Goal: Transaction & Acquisition: Purchase product/service

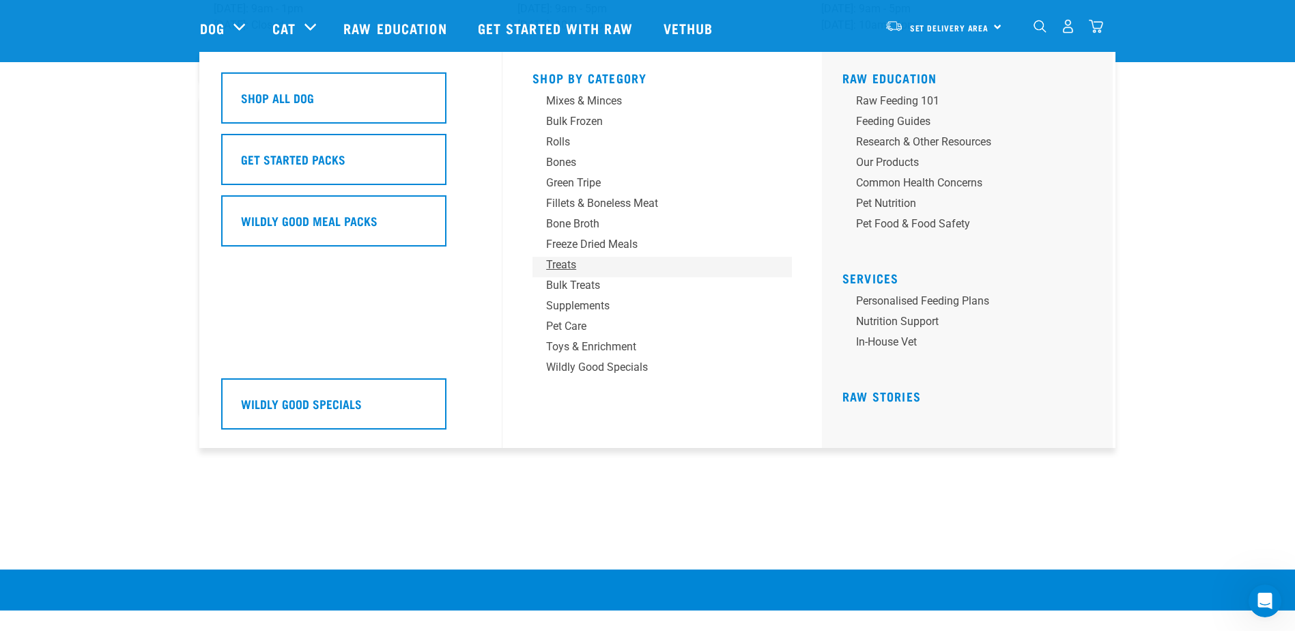
click at [576, 264] on div "Treats" at bounding box center [652, 265] width 213 height 16
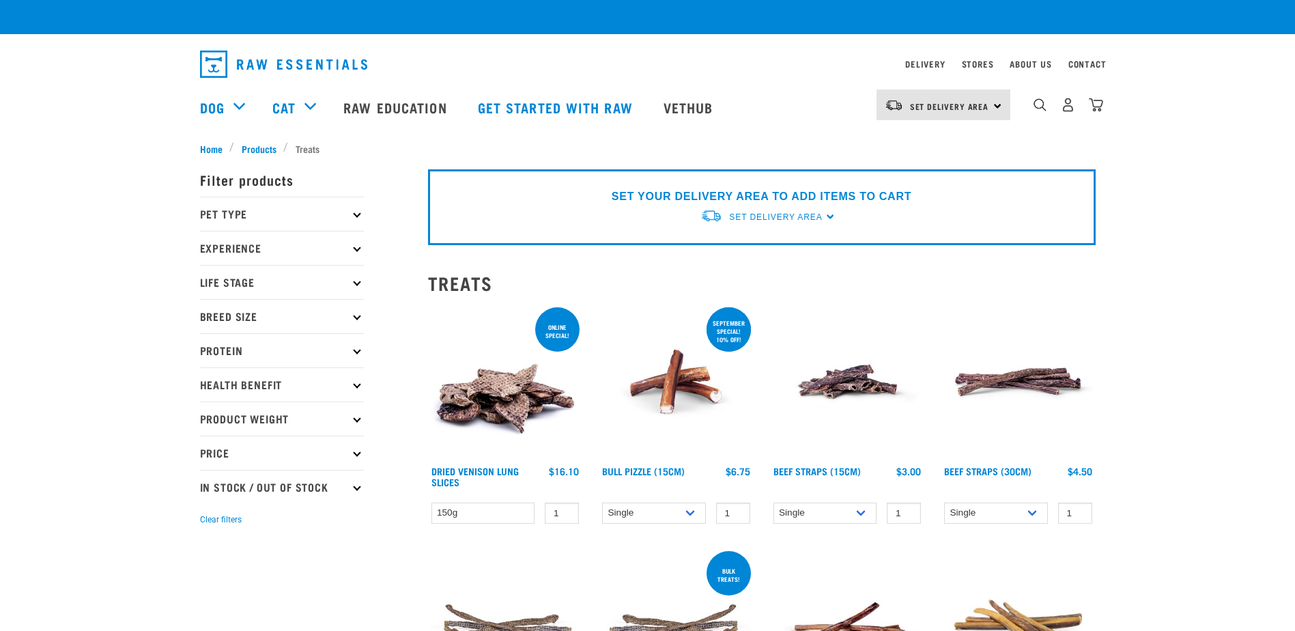
checkbox input "true"
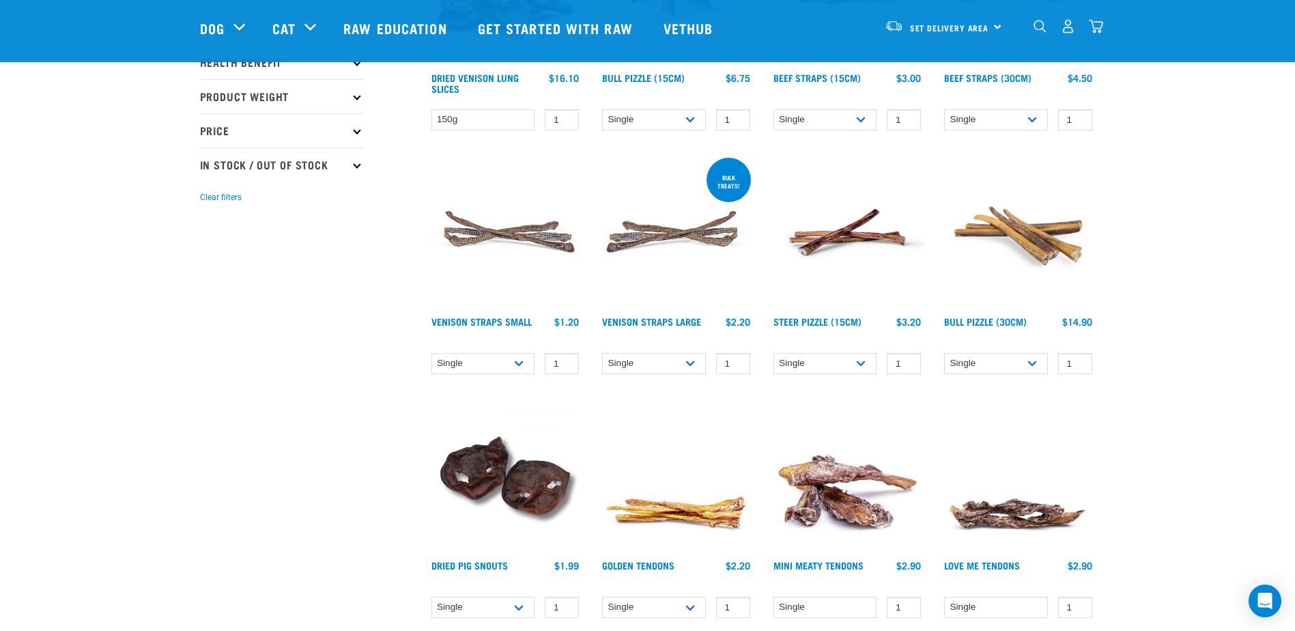
scroll to position [341, 0]
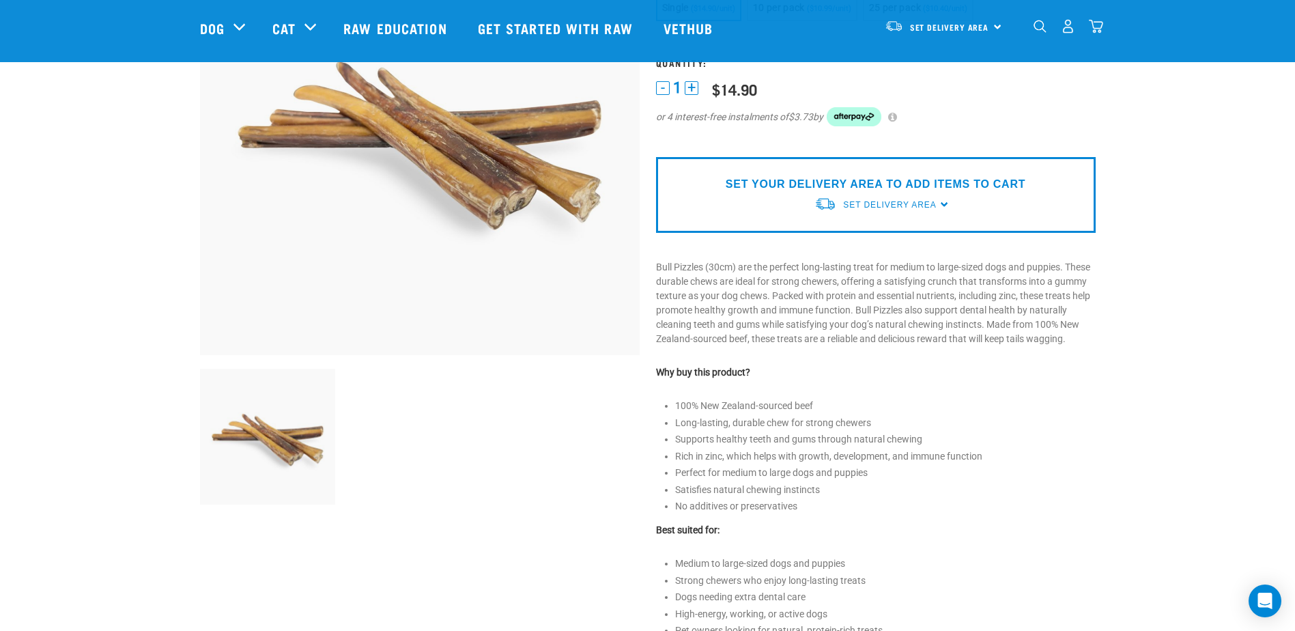
scroll to position [205, 0]
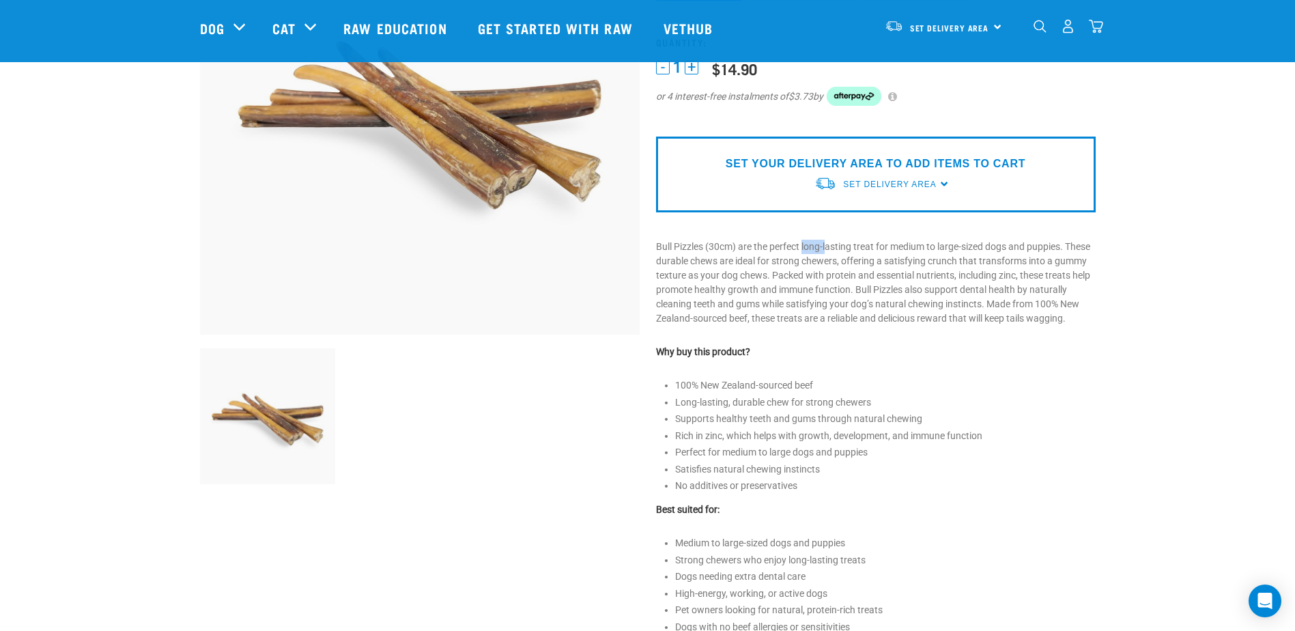
drag, startPoint x: 805, startPoint y: 246, endPoint x: 832, endPoint y: 255, distance: 28.1
click at [832, 255] on p "Bull Pizzles (30cm) are the perfect long-lasting treat for medium to large-size…" at bounding box center [876, 283] width 440 height 86
click at [978, 301] on p "Bull Pizzles (30cm) are the perfect long-lasting treat for medium to large-size…" at bounding box center [876, 283] width 440 height 86
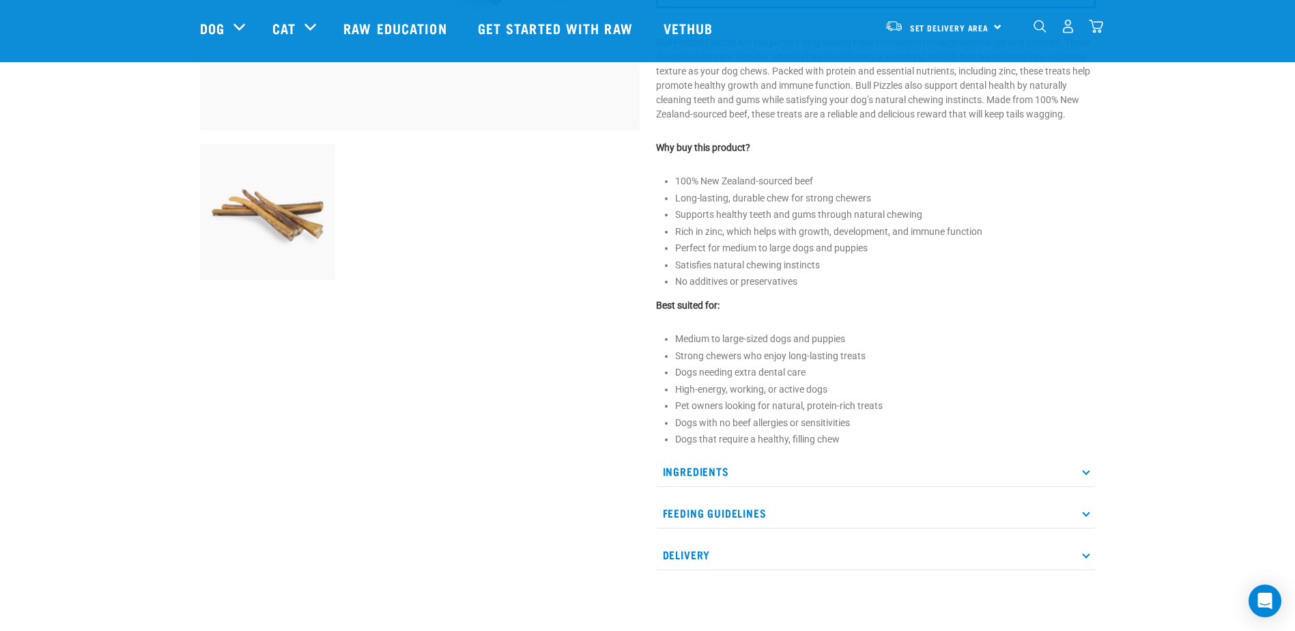
scroll to position [410, 0]
click at [904, 475] on p "Ingredients" at bounding box center [876, 470] width 440 height 31
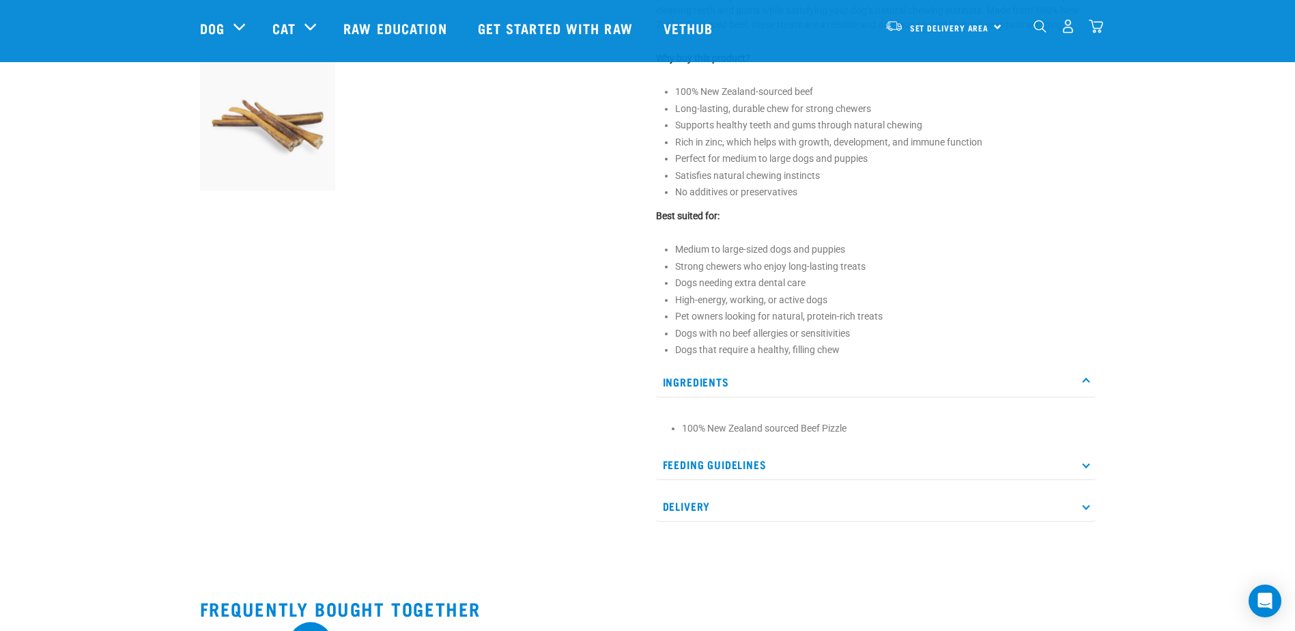
scroll to position [546, 0]
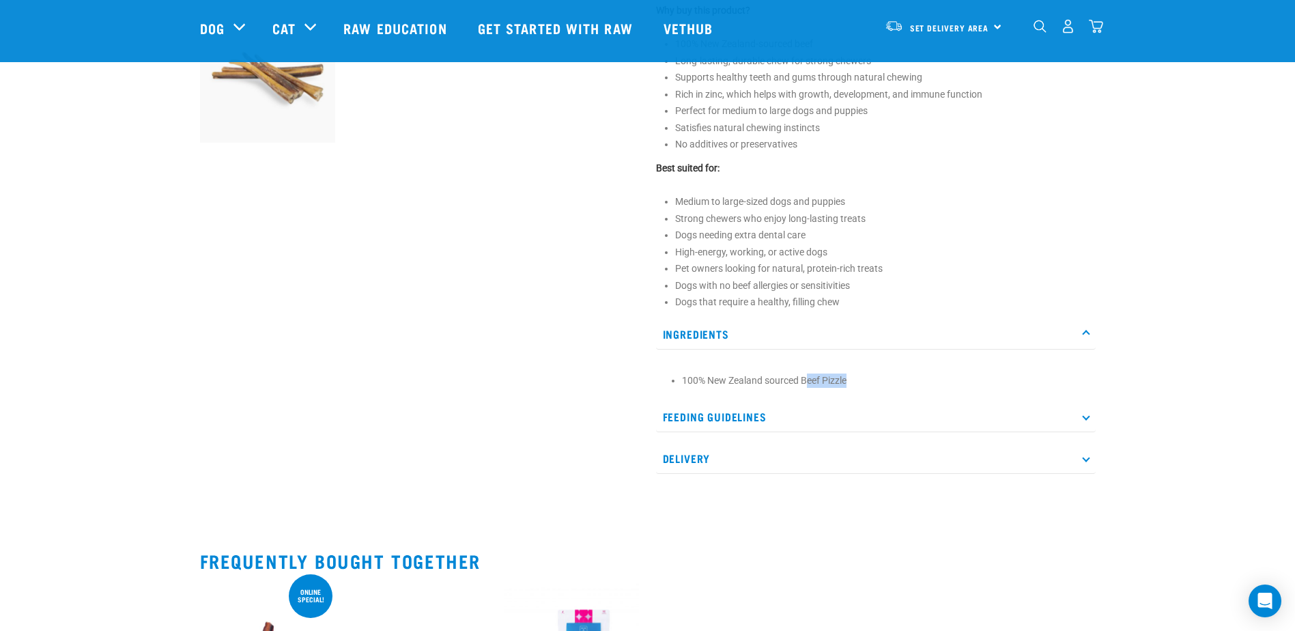
drag, startPoint x: 842, startPoint y: 382, endPoint x: 808, endPoint y: 380, distance: 33.6
click at [808, 380] on li "100% New Zealand sourced Beef Pizzle" at bounding box center [885, 380] width 407 height 14
drag, startPoint x: 808, startPoint y: 380, endPoint x: 951, endPoint y: 427, distance: 150.3
click at [951, 427] on p "Feeding Guidelines" at bounding box center [876, 416] width 440 height 31
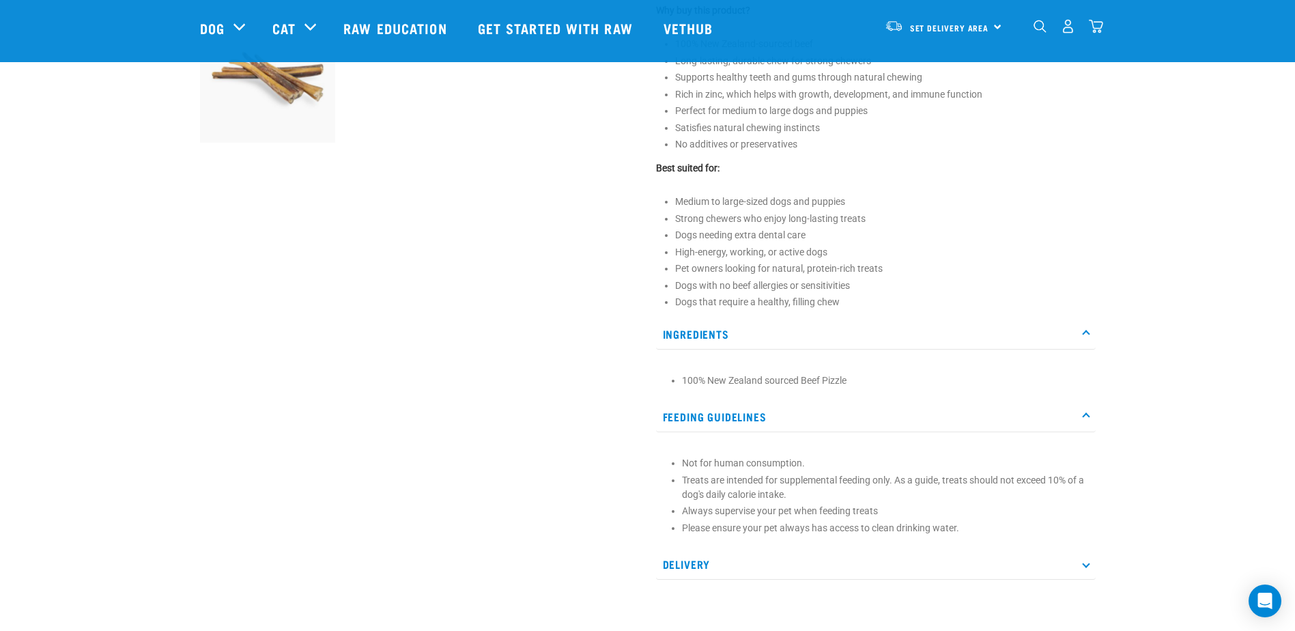
click at [868, 414] on p "Feeding Guidelines" at bounding box center [876, 416] width 440 height 31
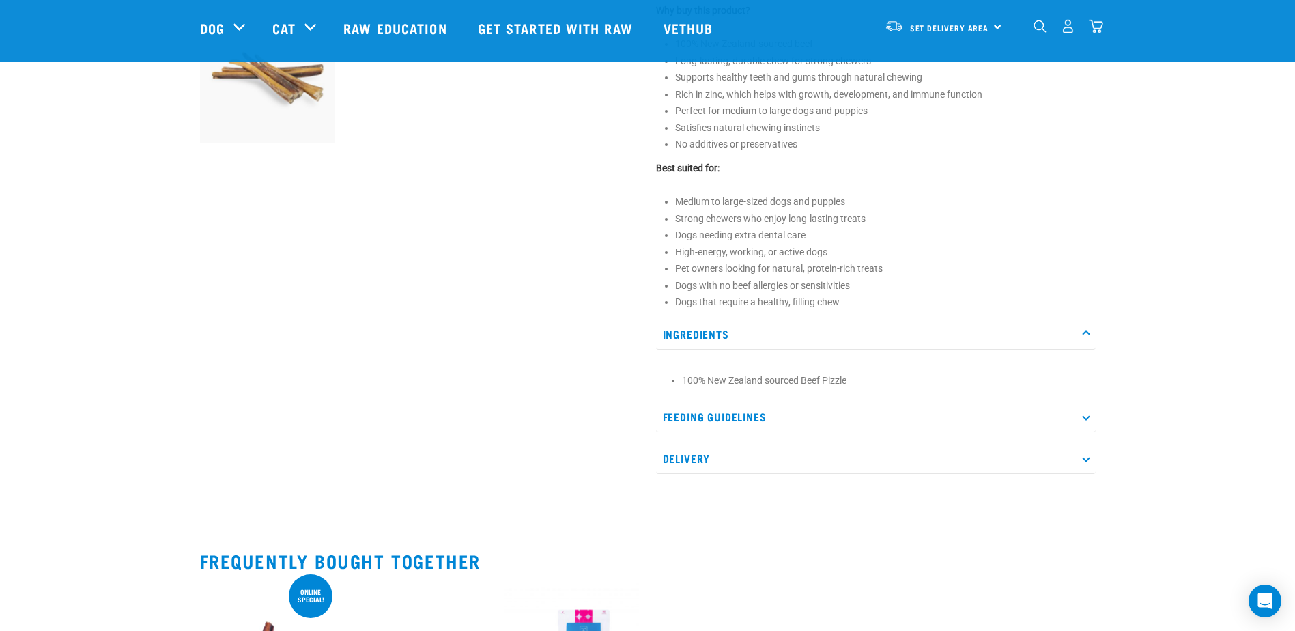
click at [935, 335] on p "Ingredients" at bounding box center [876, 334] width 440 height 31
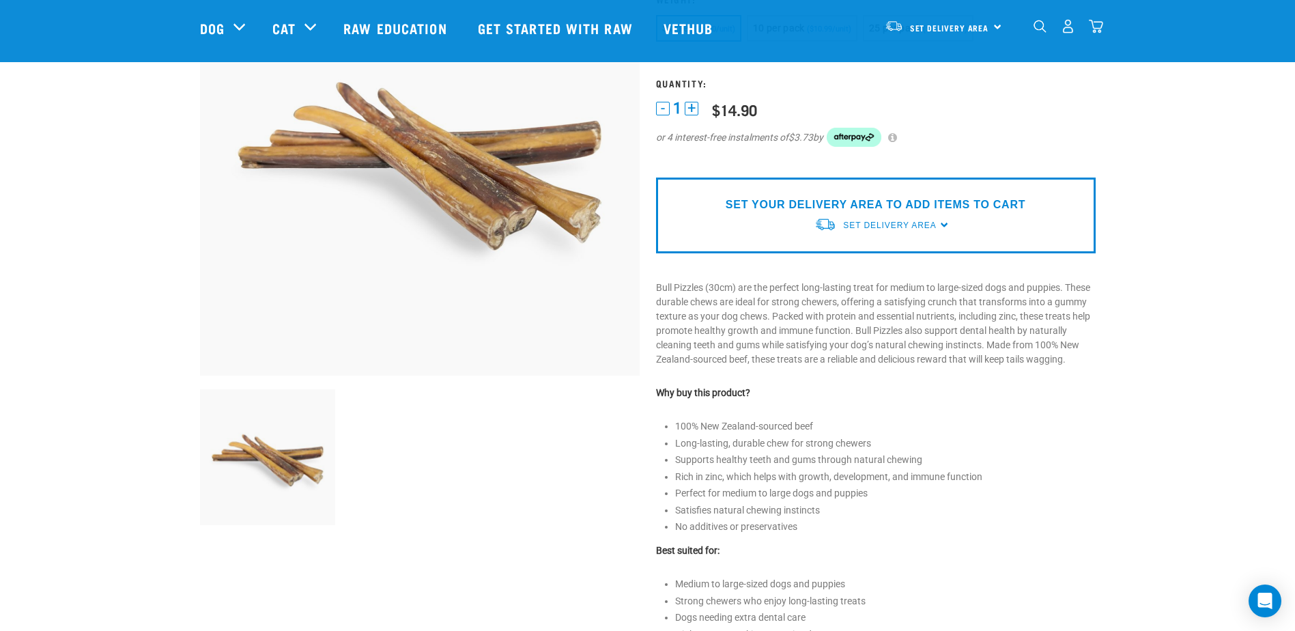
scroll to position [0, 0]
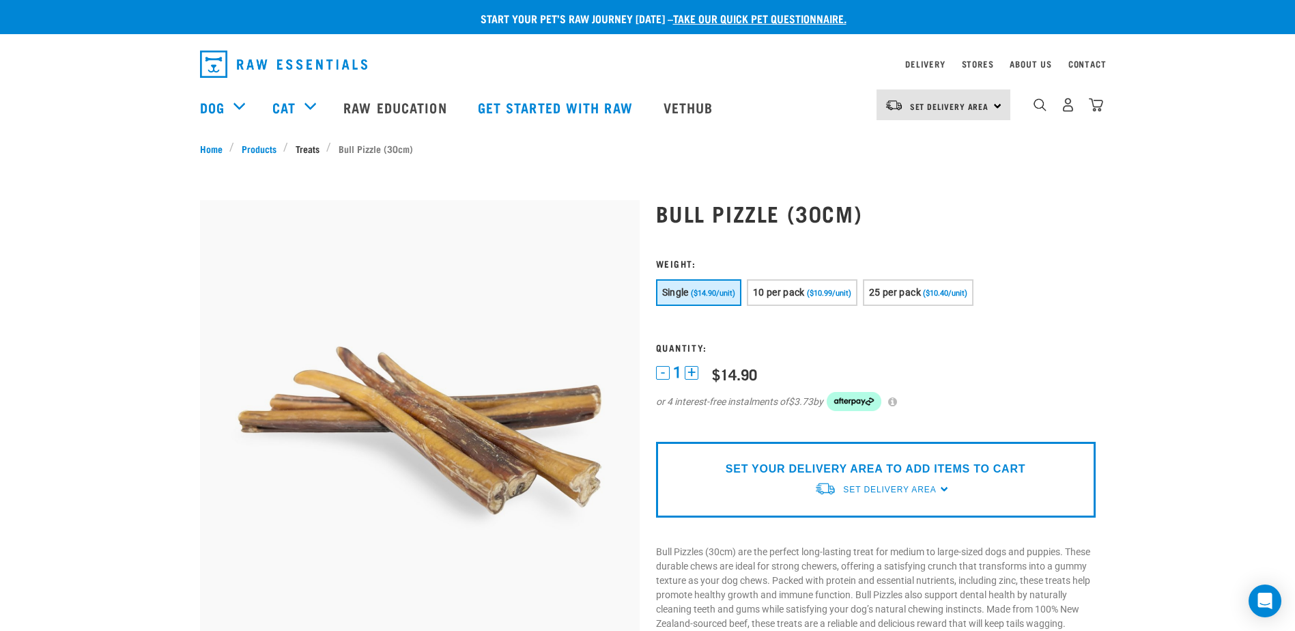
click at [304, 149] on link "Treats" at bounding box center [307, 148] width 38 height 14
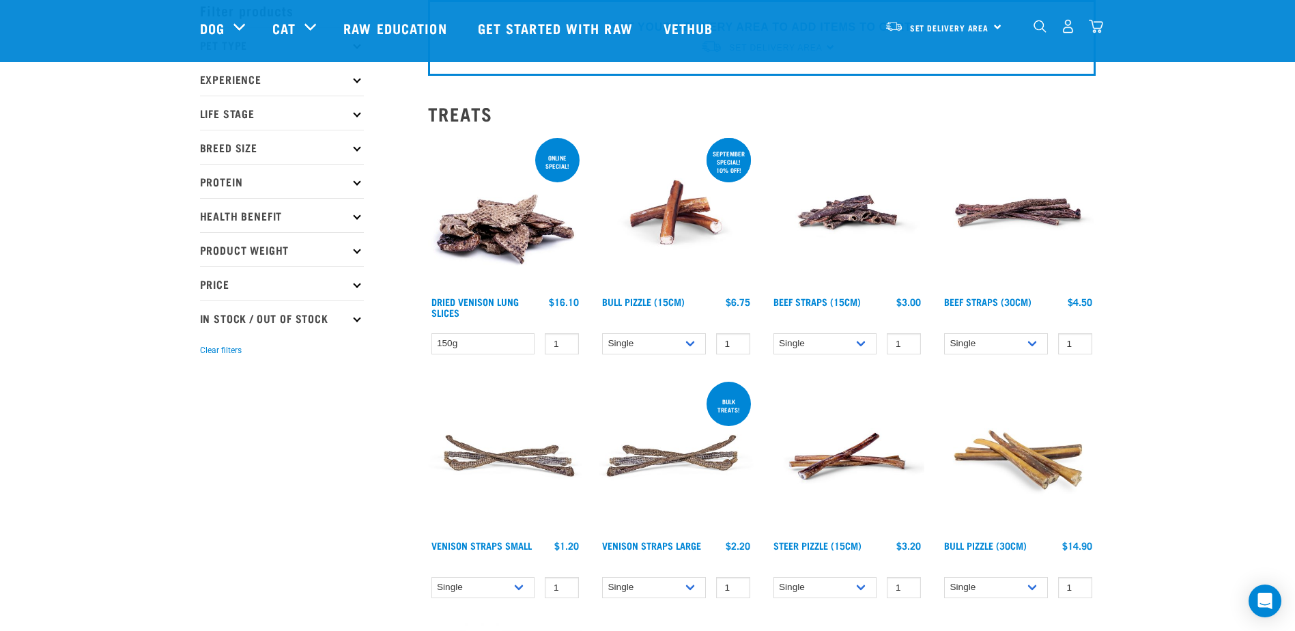
scroll to position [68, 0]
